Goal: Check status: Check status

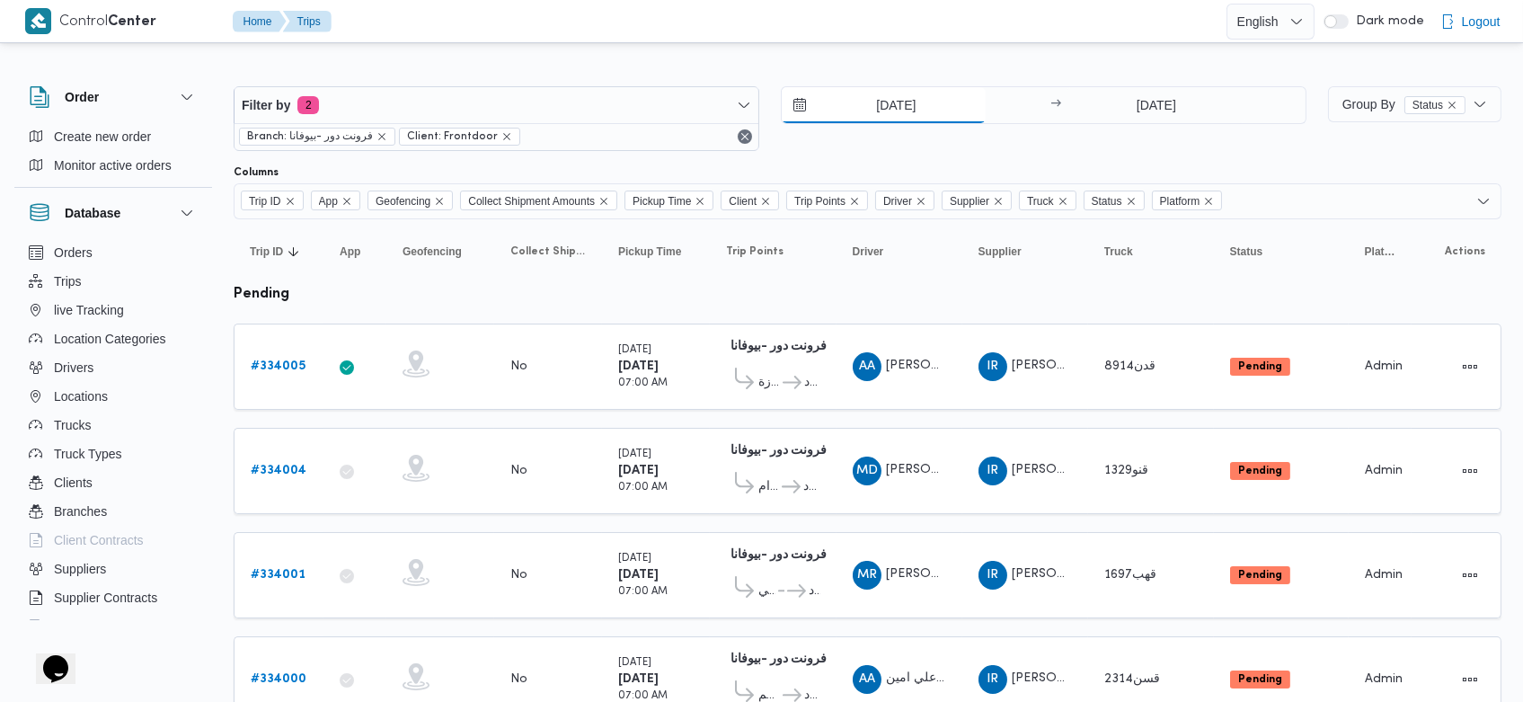
click at [855, 106] on input "[DATE]" at bounding box center [884, 105] width 204 height 36
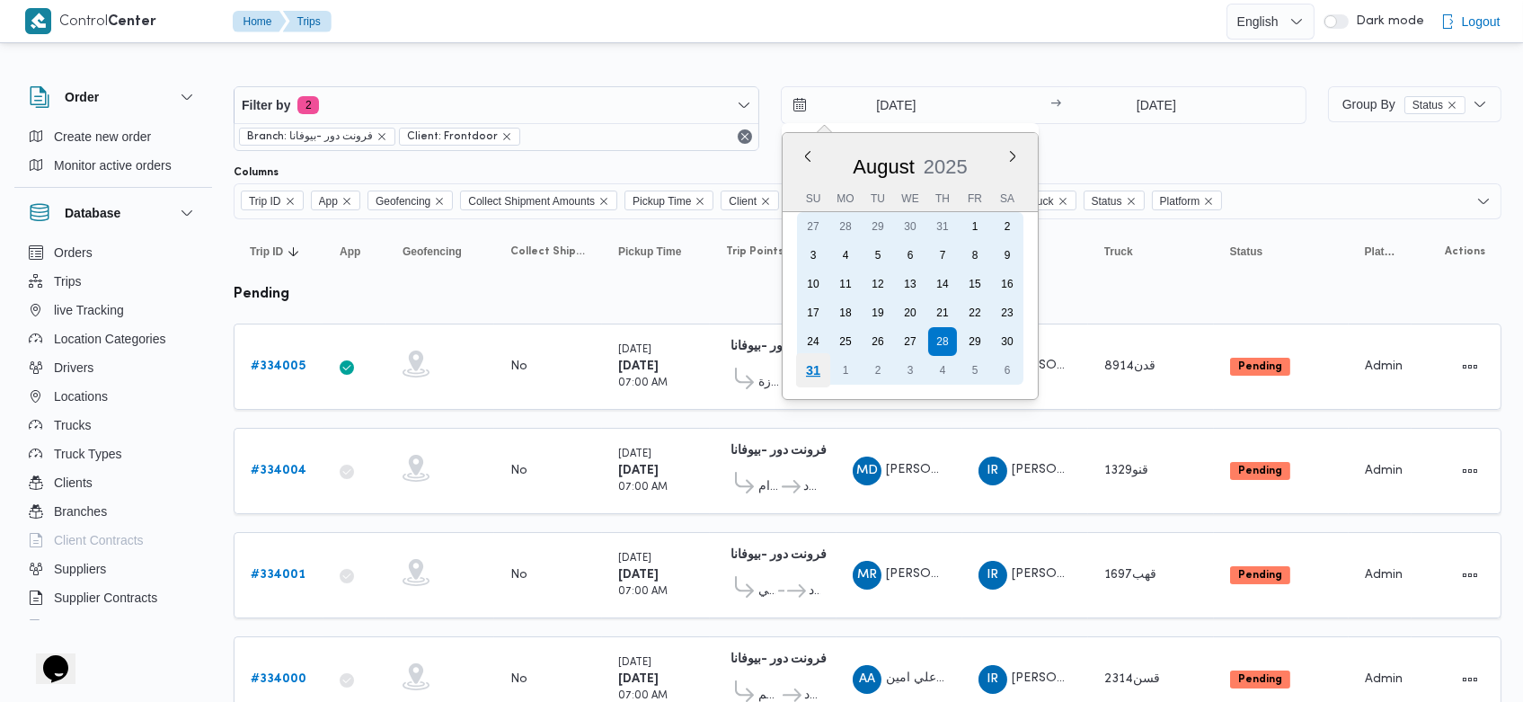
click at [808, 370] on div "31" at bounding box center [813, 370] width 34 height 34
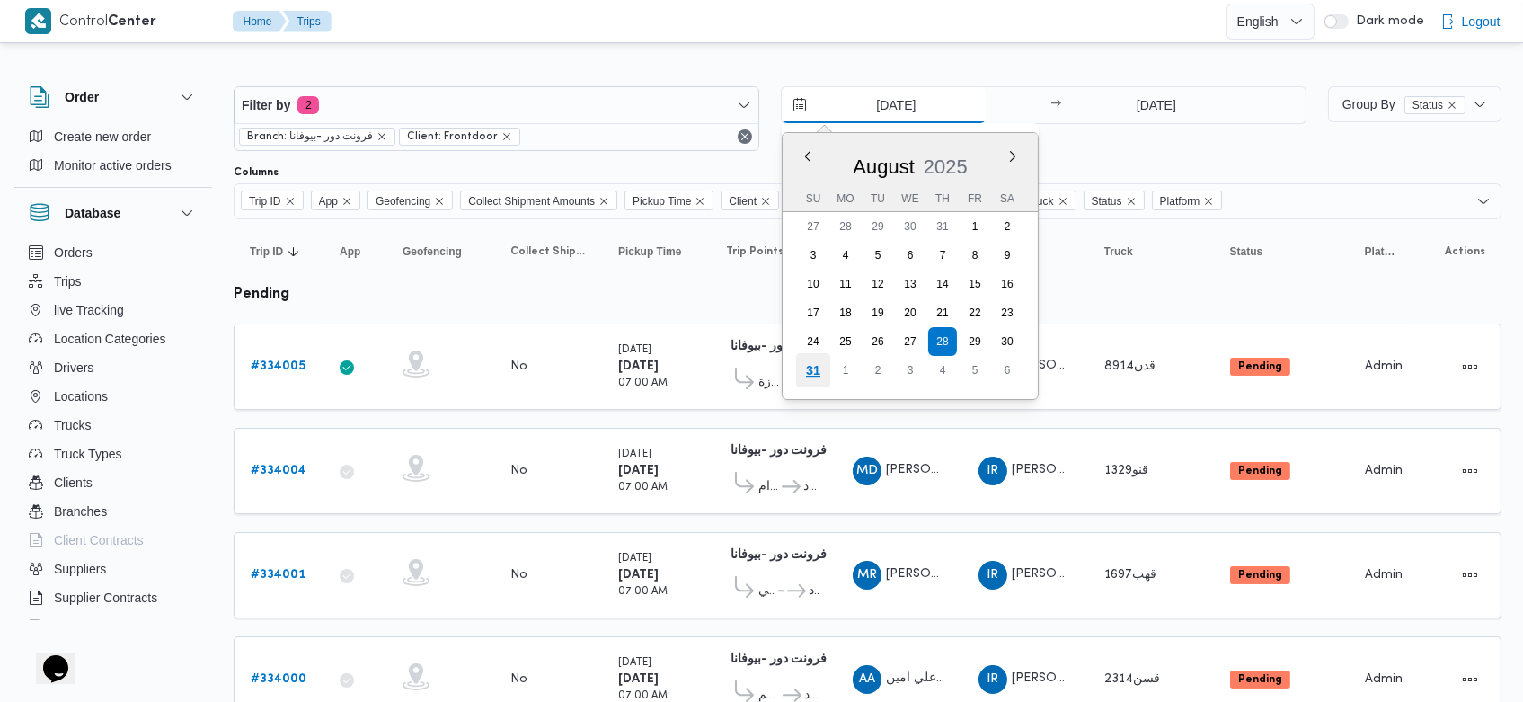
type input "[DATE]"
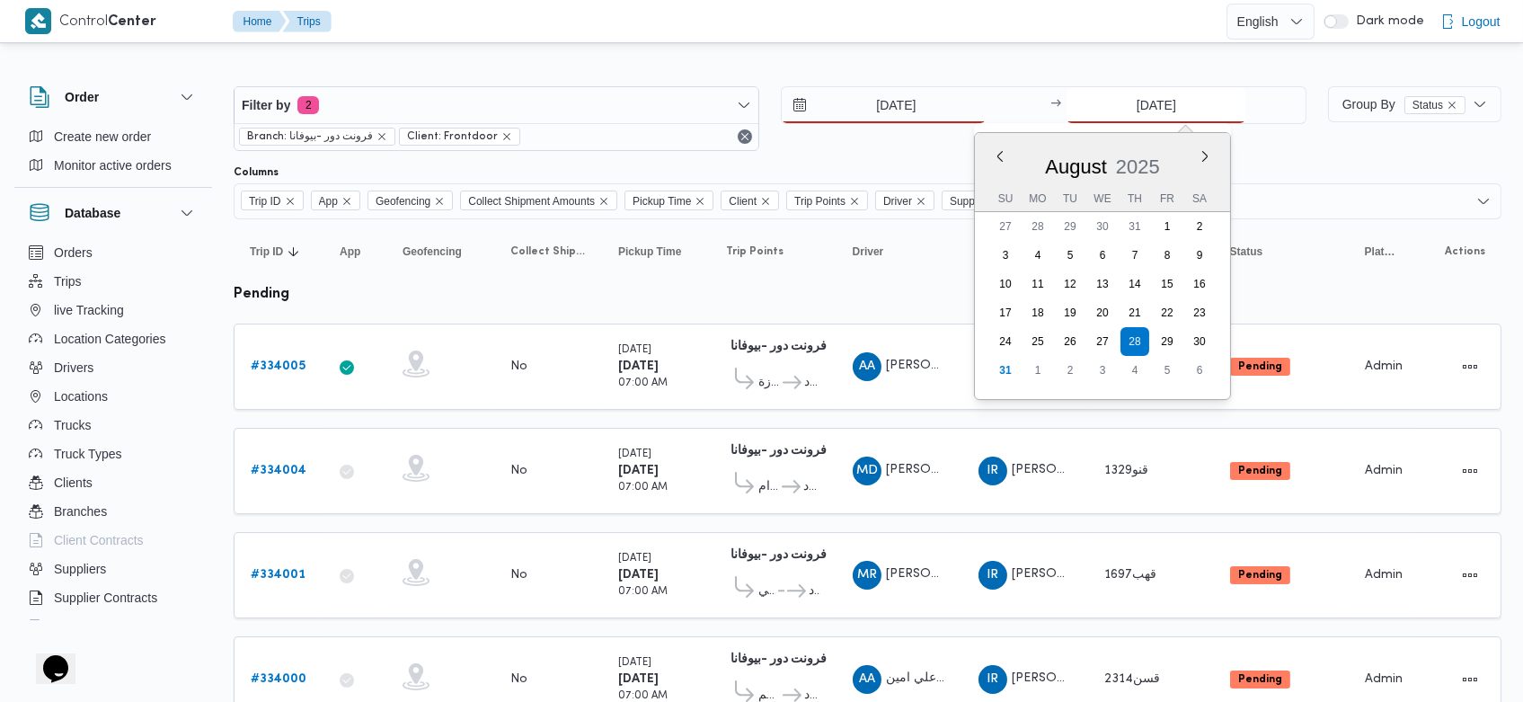
click at [1118, 100] on input "[DATE]" at bounding box center [1155, 105] width 179 height 36
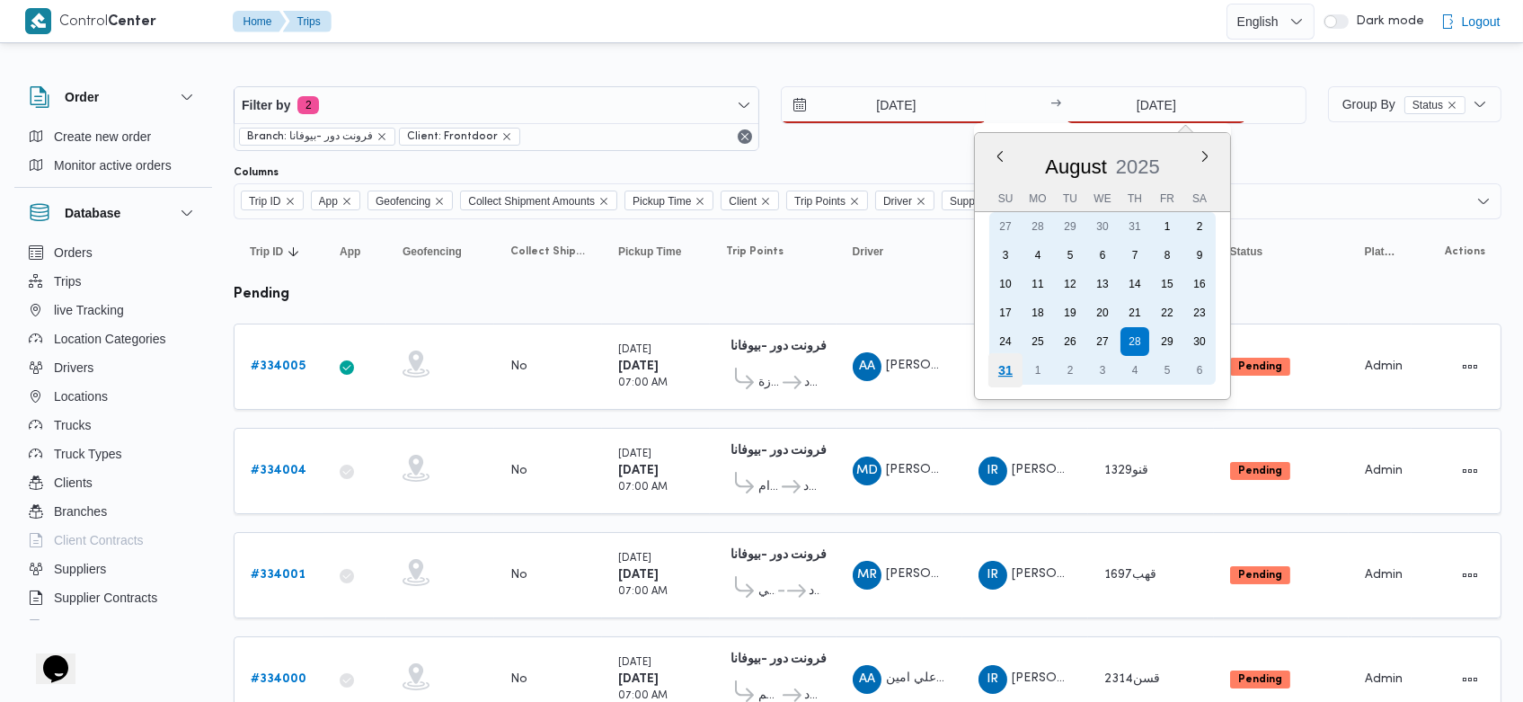
click at [995, 375] on div "31" at bounding box center [1005, 370] width 34 height 34
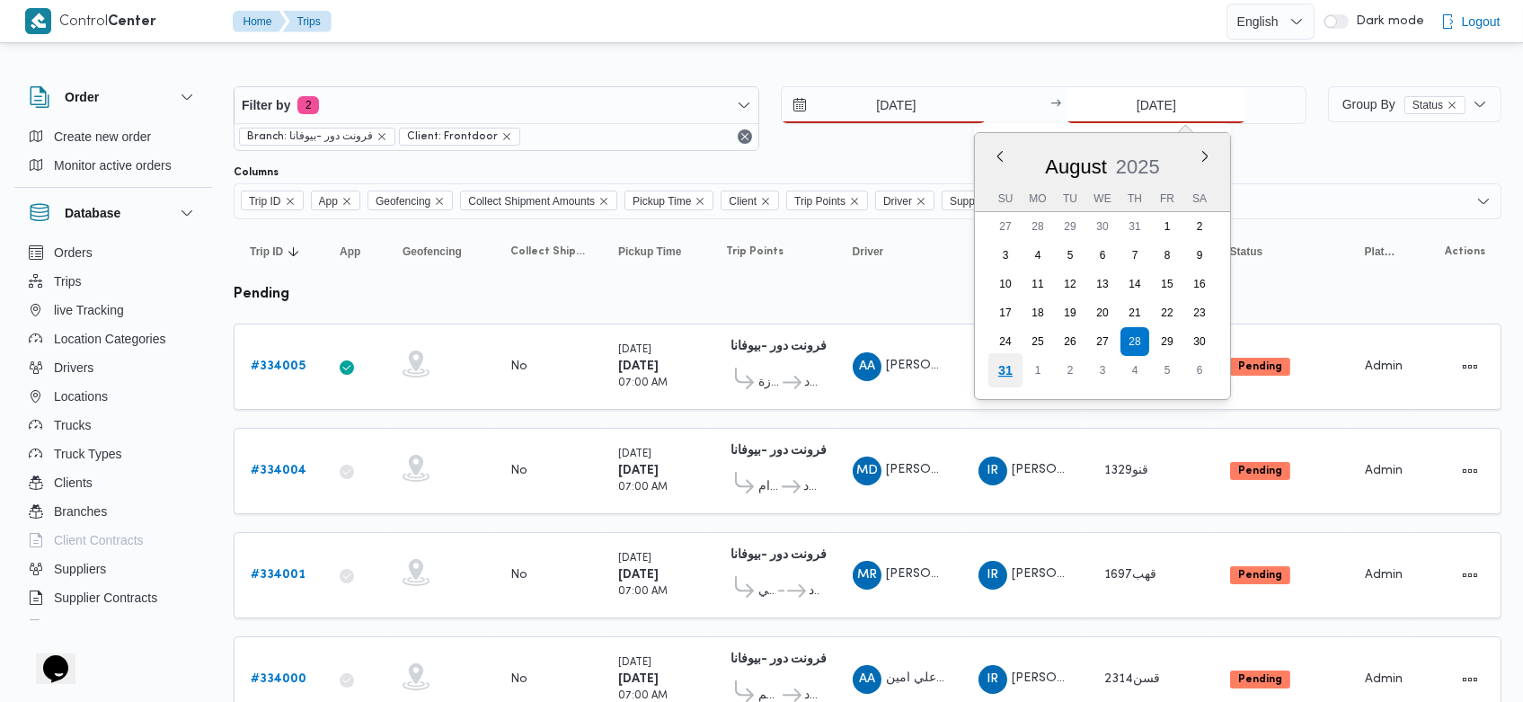
type input "[DATE]"
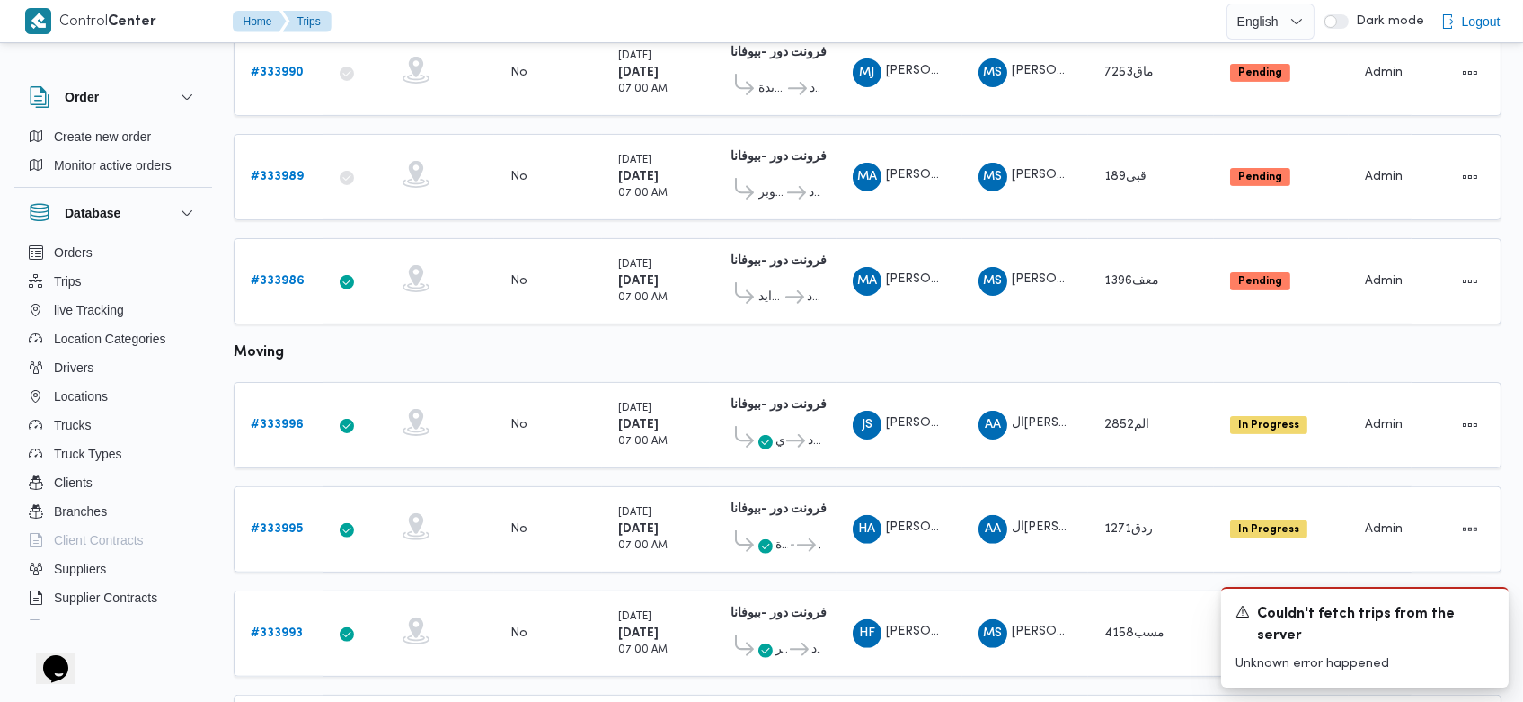
scroll to position [1778, 0]
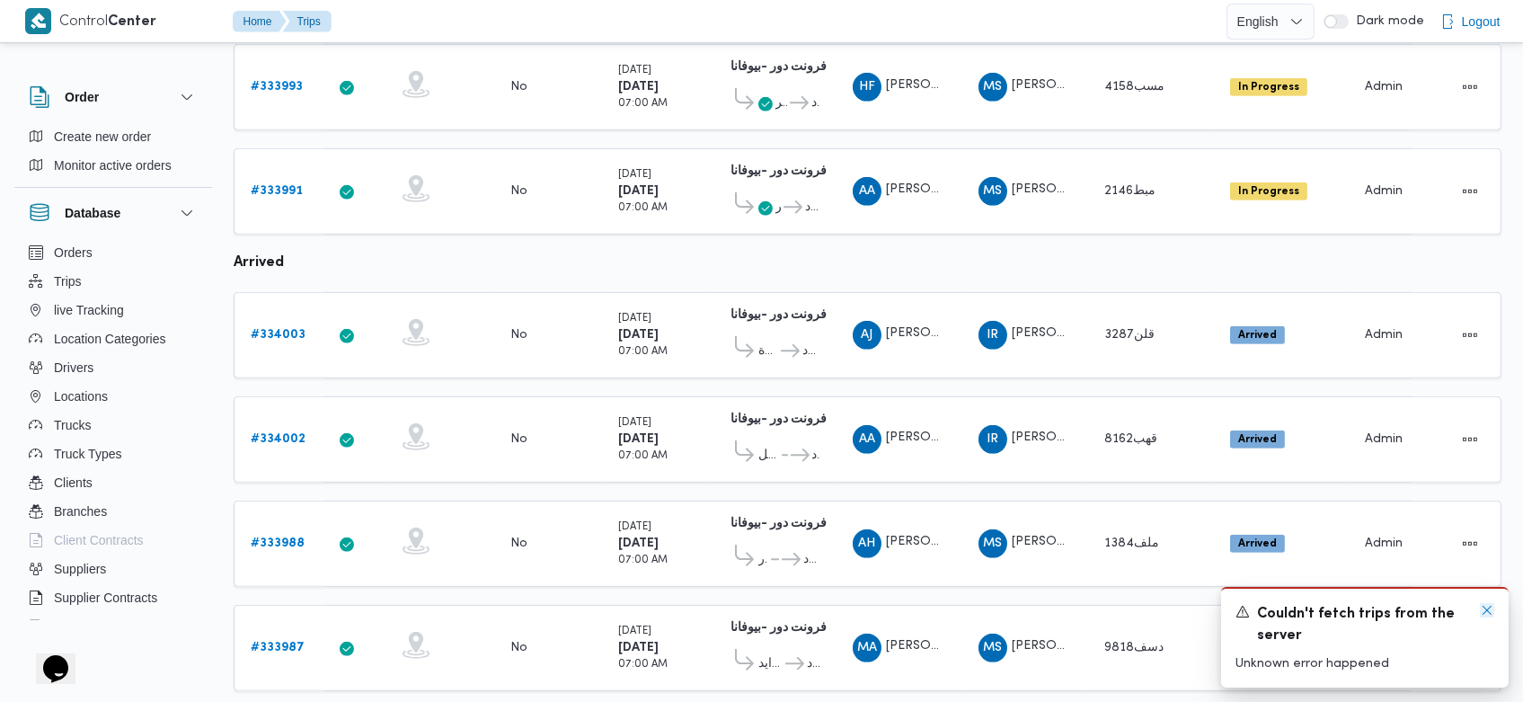
click at [1485, 613] on icon "Dismiss toast" at bounding box center [1486, 610] width 9 height 9
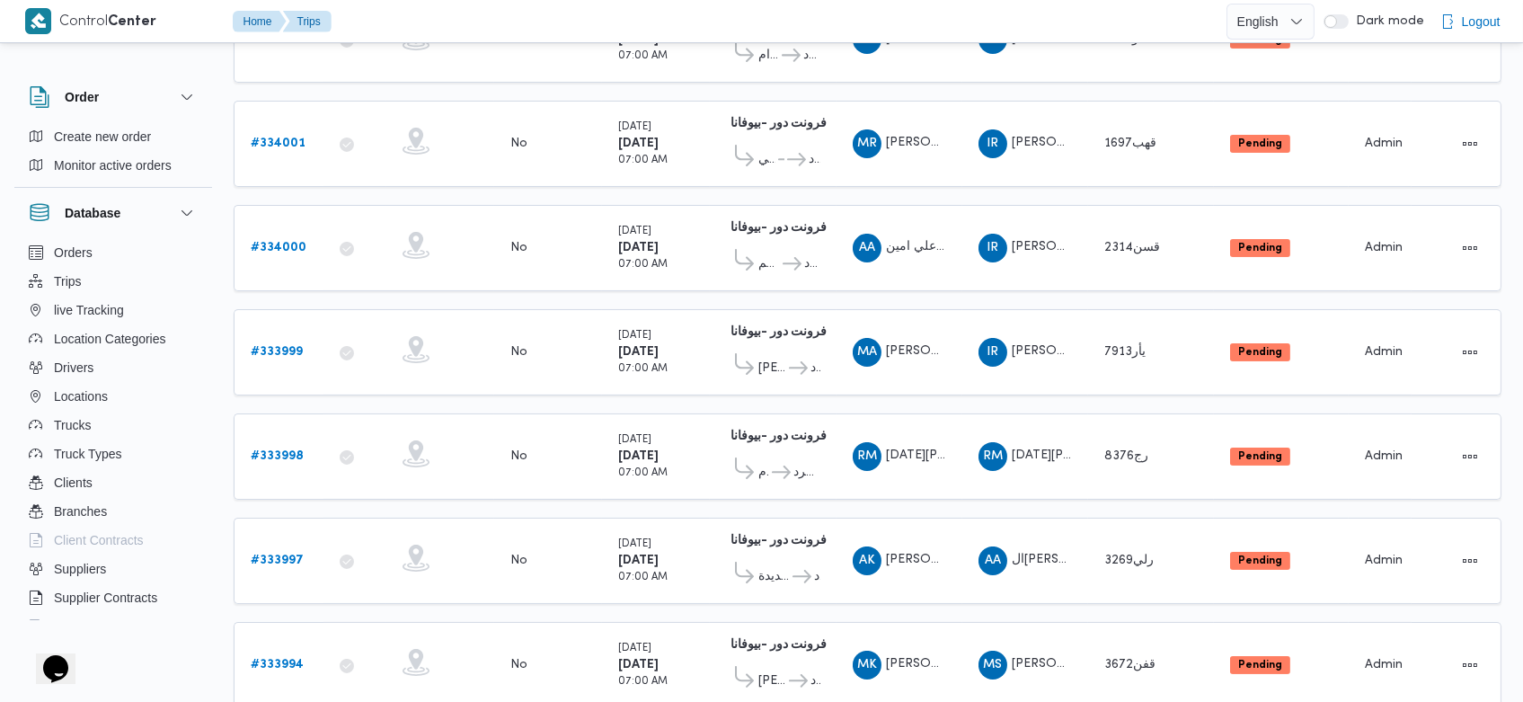
scroll to position [0, 0]
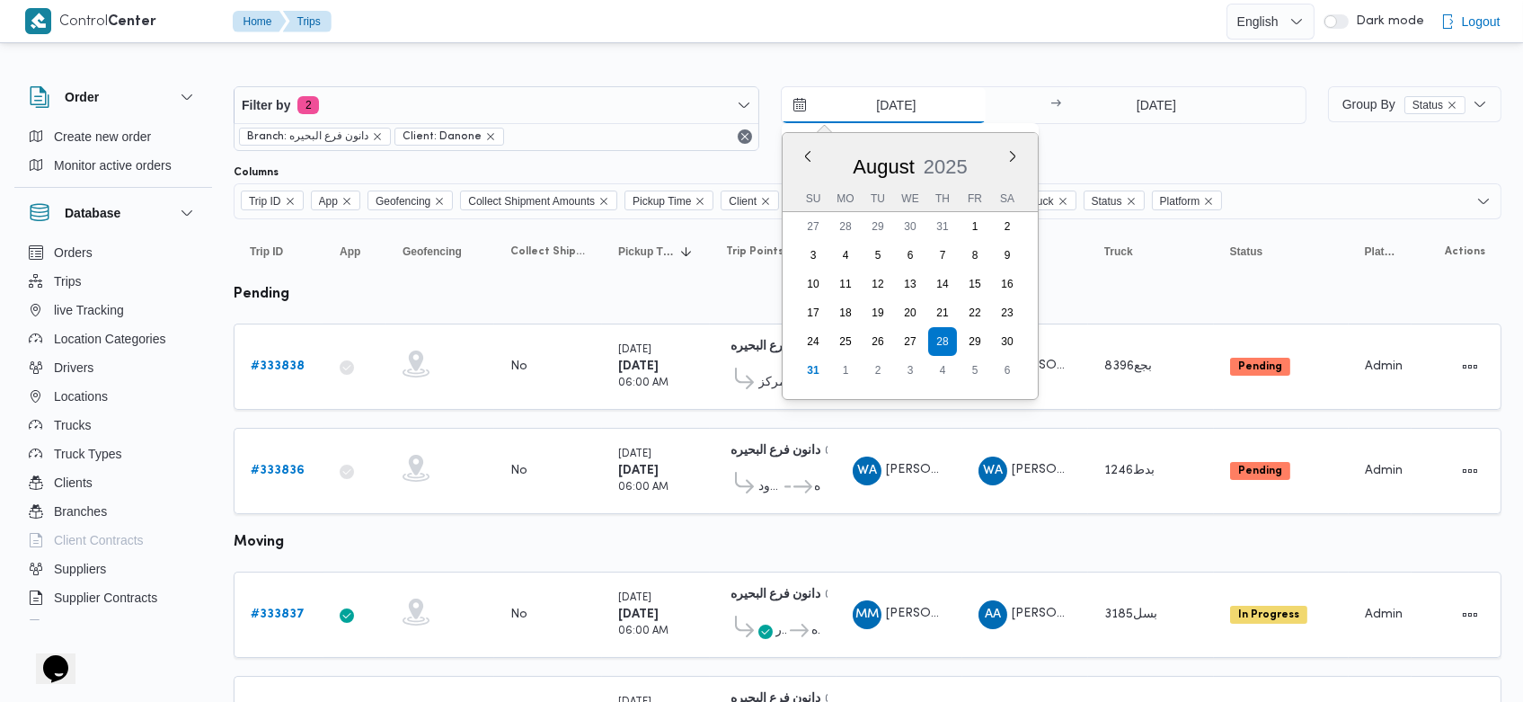
click at [867, 119] on input "[DATE]" at bounding box center [884, 105] width 204 height 36
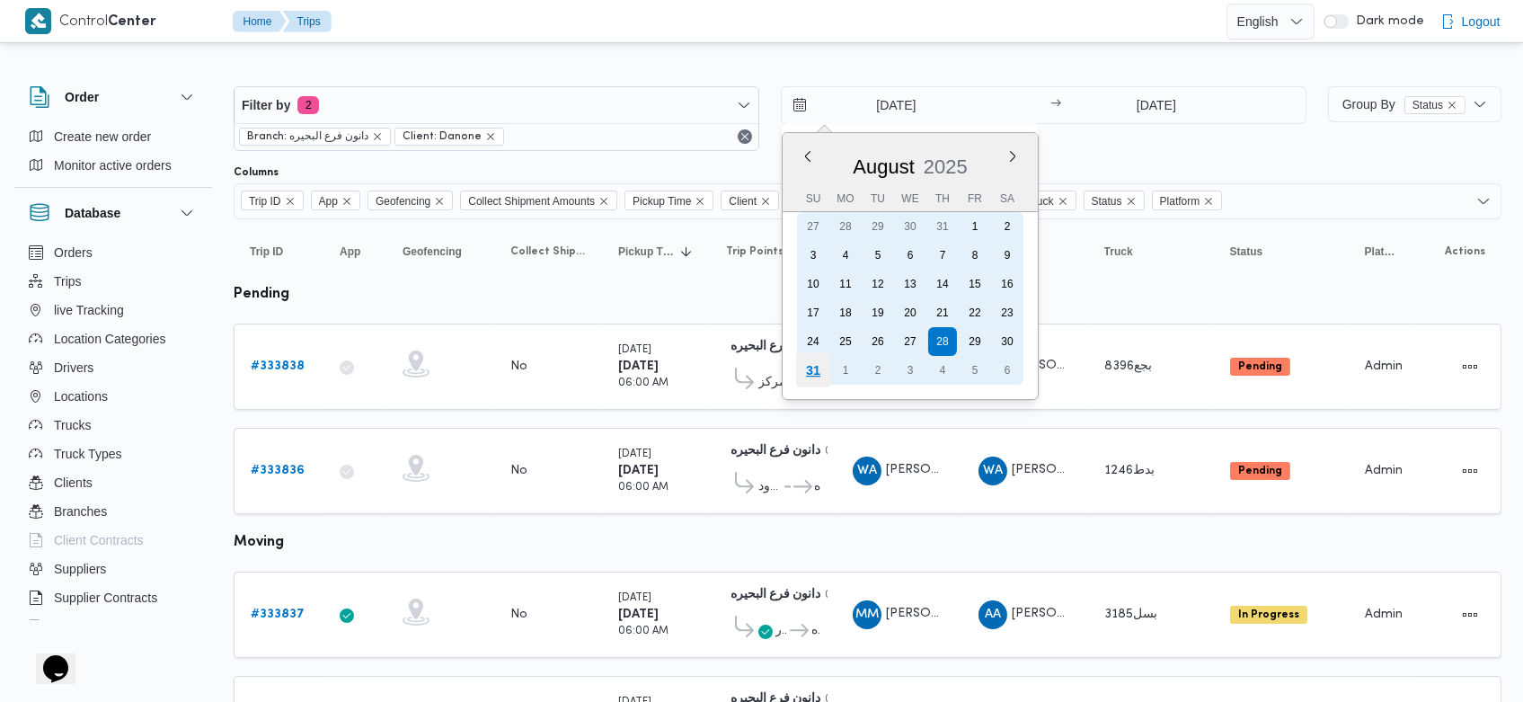
click at [819, 370] on div "31" at bounding box center [813, 370] width 34 height 34
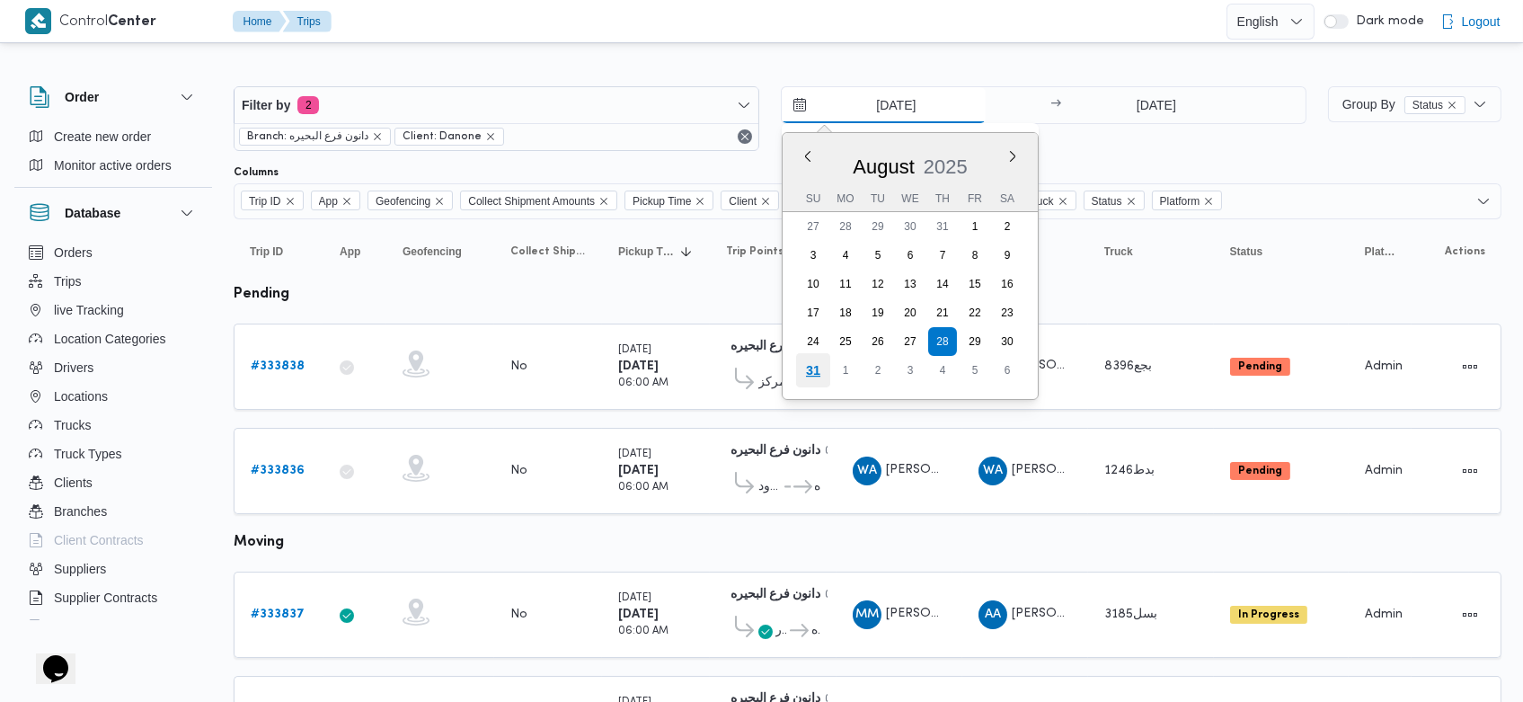
type input "[DATE]"
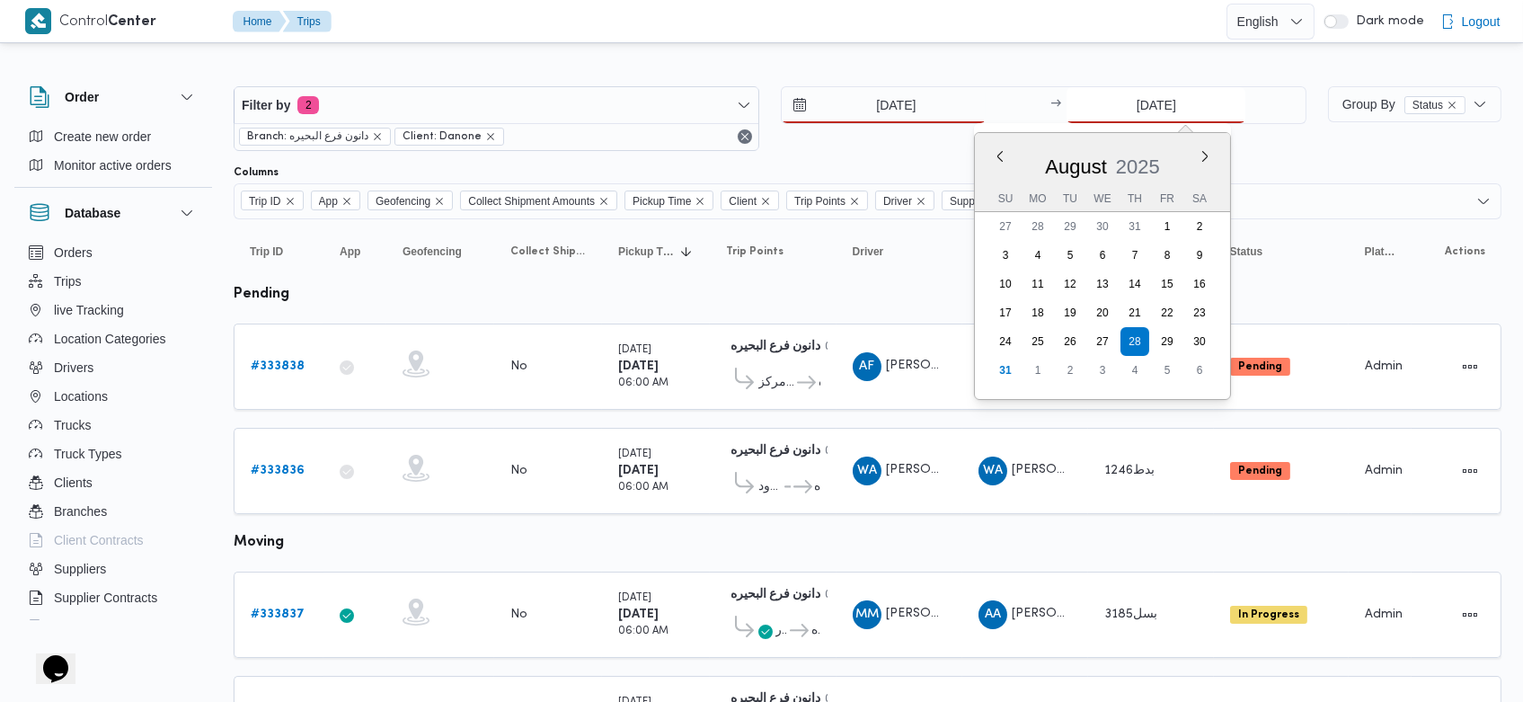
click at [1119, 108] on input "[DATE]" at bounding box center [1155, 105] width 179 height 36
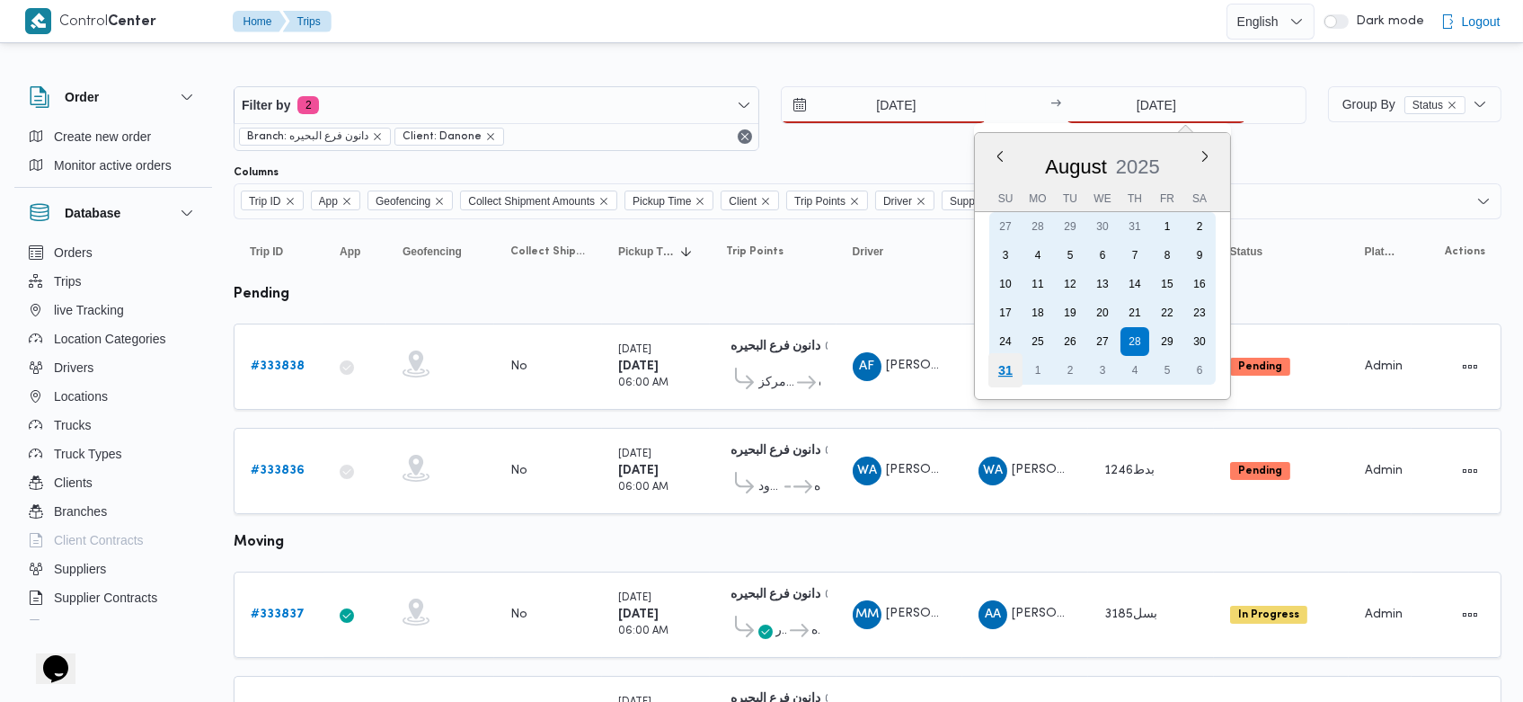
click at [1006, 364] on div "31" at bounding box center [1005, 370] width 34 height 34
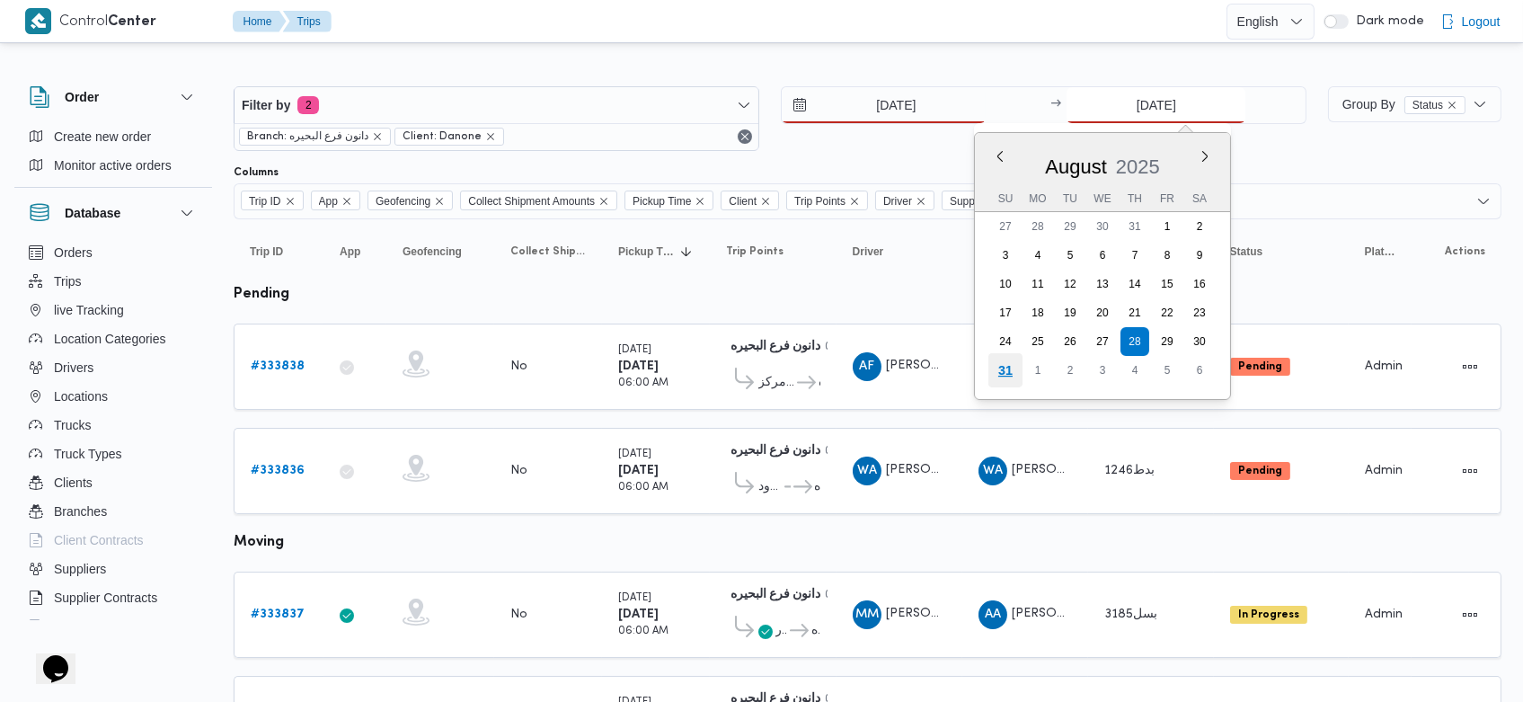
type input "[DATE]"
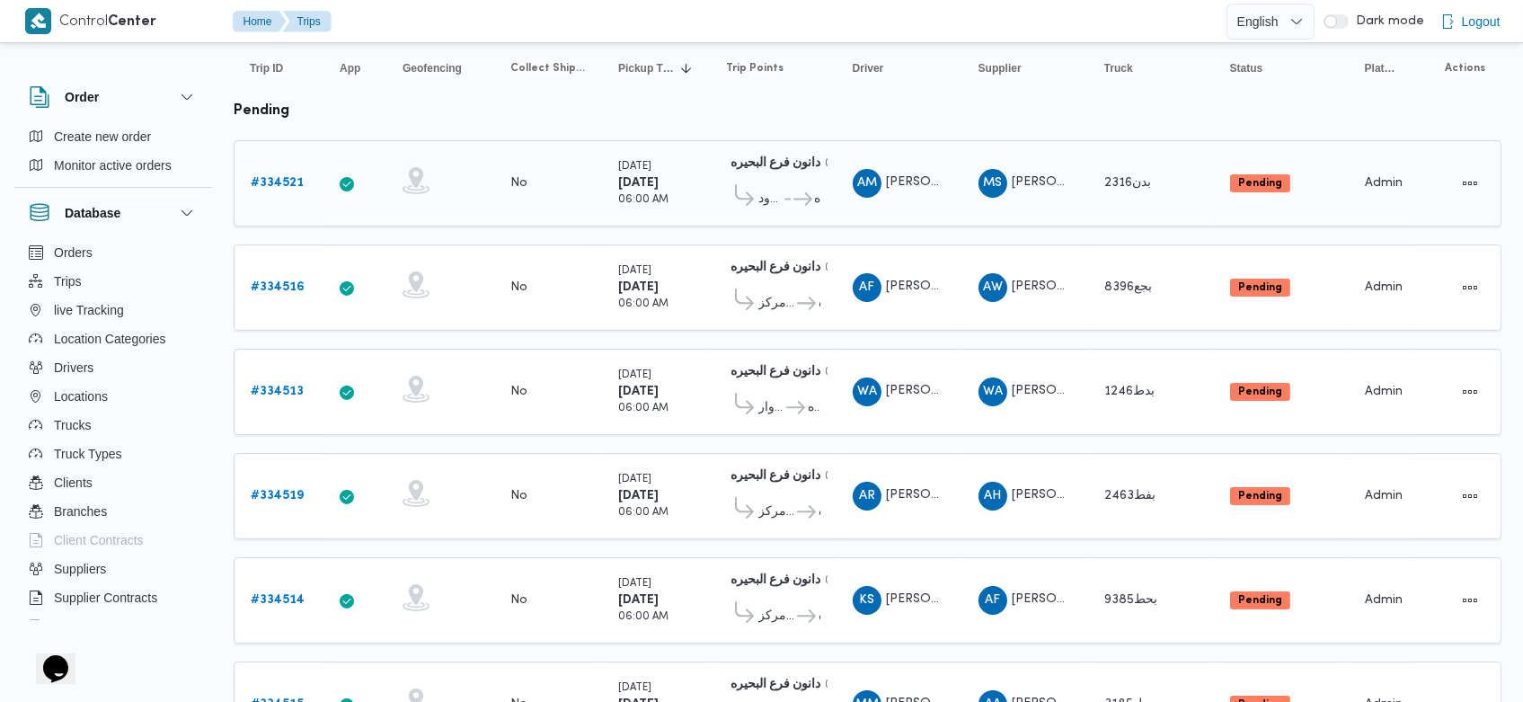
scroll to position [174, 0]
